Goal: Information Seeking & Learning: Learn about a topic

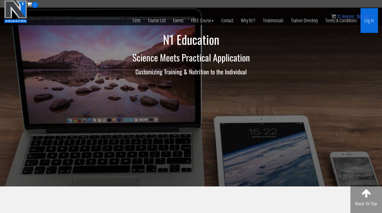
click at [373, 24] on link "Log In" at bounding box center [369, 20] width 17 height 25
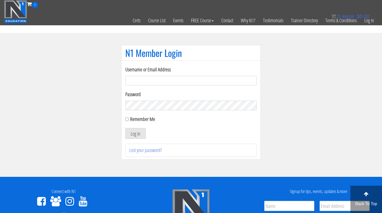
type input "[EMAIL_ADDRESS][DOMAIN_NAME]"
click at [135, 133] on button "Log In" at bounding box center [135, 133] width 20 height 11
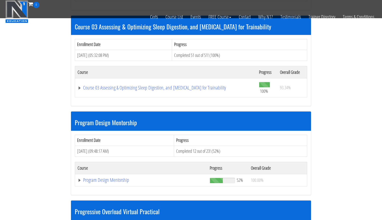
scroll to position [431, 0]
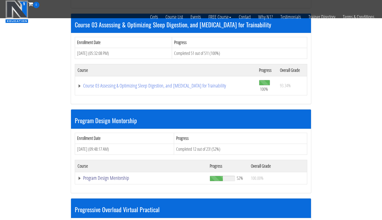
click at [114, 175] on link "Program Design Mentorship" at bounding box center [141, 177] width 127 height 5
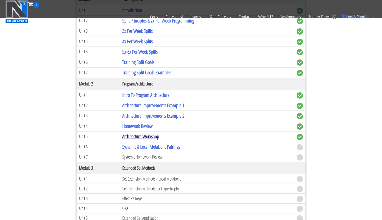
scroll to position [629, 0]
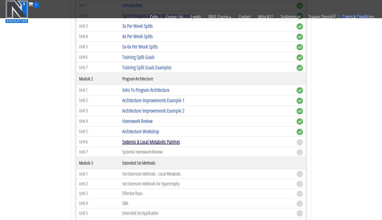
click at [162, 138] on link "Systemic & Local Metabolic Pairings" at bounding box center [151, 141] width 58 height 7
